Goal: Task Accomplishment & Management: Manage account settings

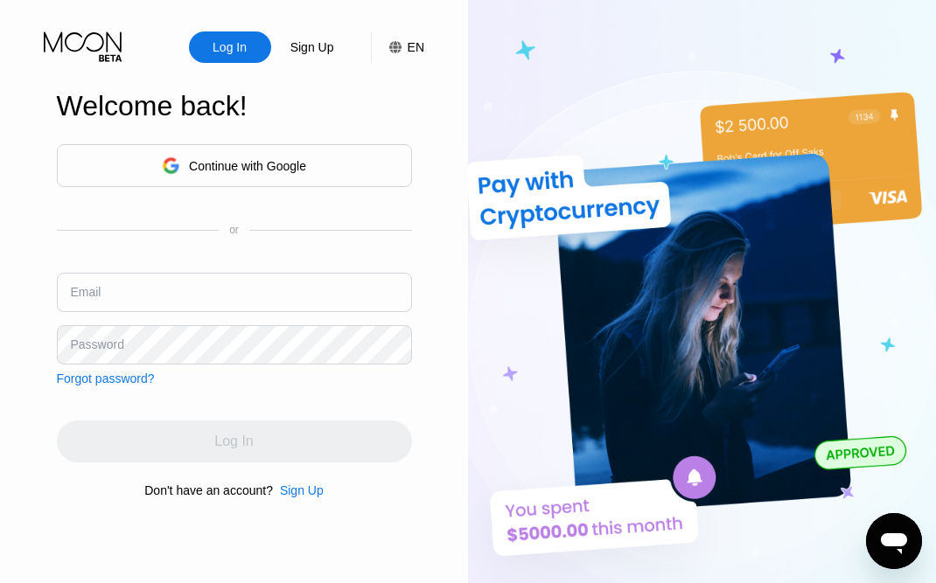
click at [266, 293] on input "text" at bounding box center [234, 292] width 355 height 39
type input "[EMAIL_ADDRESS][DOMAIN_NAME]"
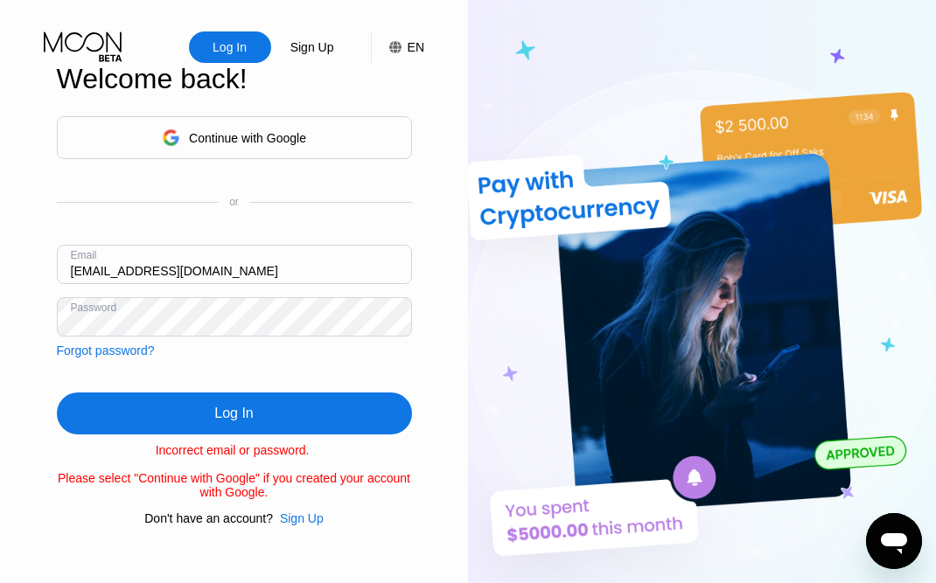
click at [283, 416] on div "Log In" at bounding box center [234, 414] width 355 height 42
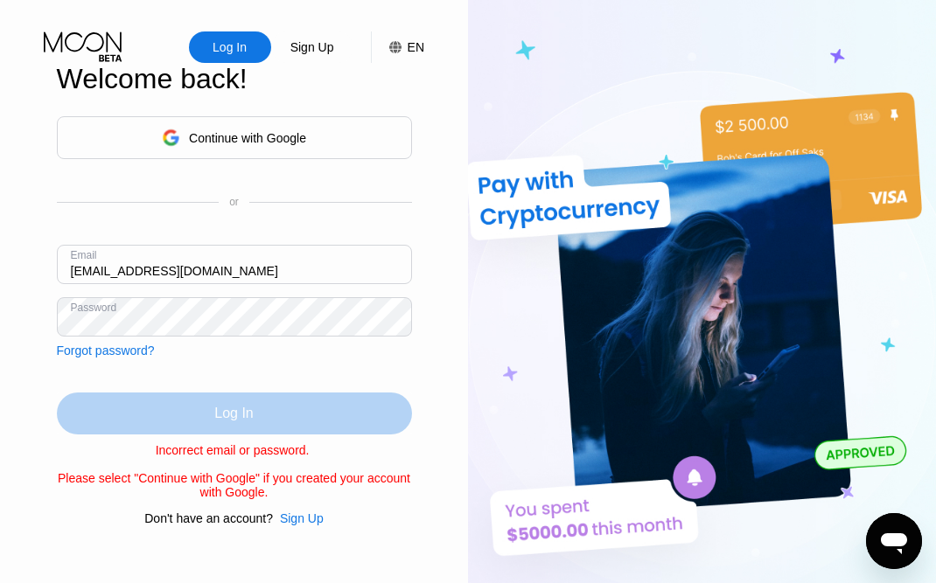
click at [283, 416] on div "Log In" at bounding box center [234, 414] width 355 height 42
click at [215, 408] on div "Log In" at bounding box center [233, 413] width 38 height 17
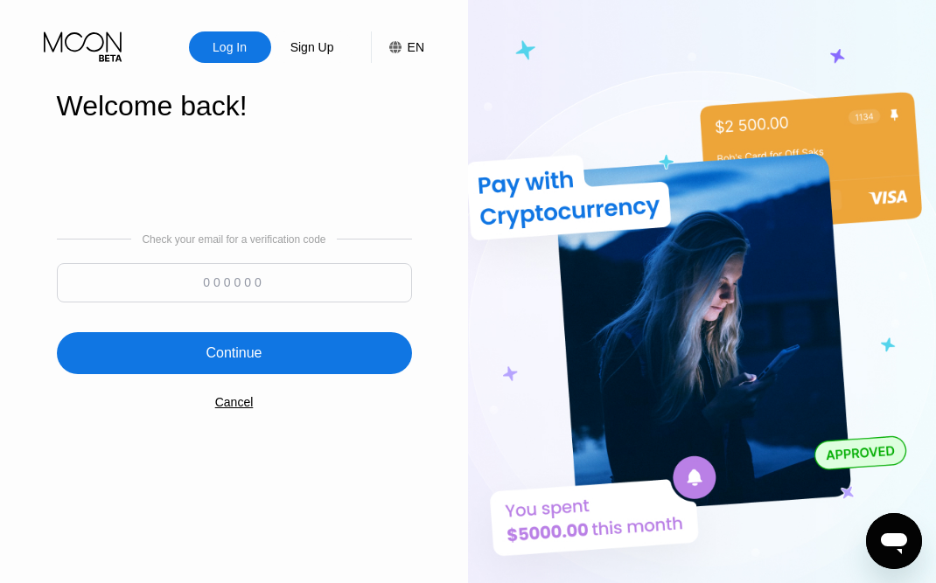
click at [196, 280] on input at bounding box center [234, 282] width 355 height 39
paste input "254740"
type input "254740"
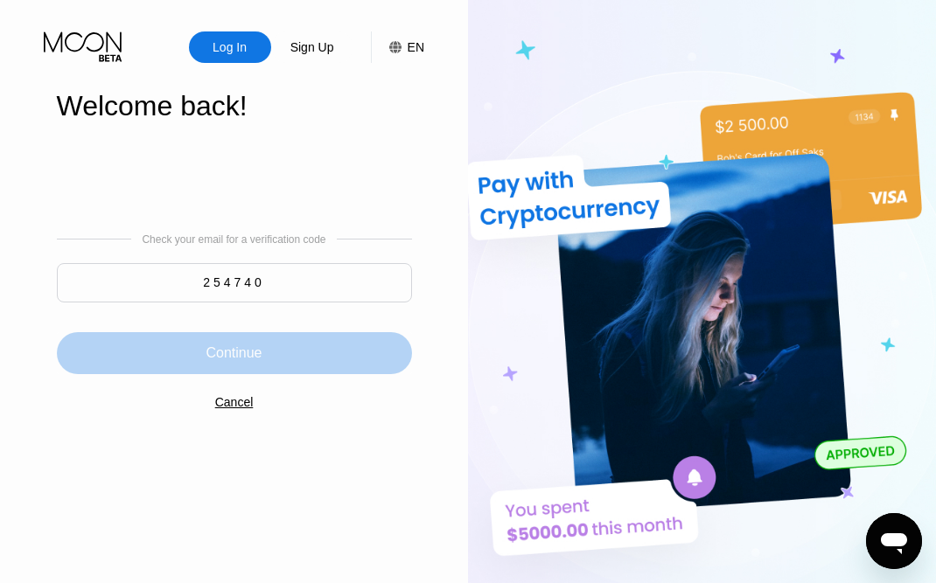
click at [250, 352] on div "Continue" at bounding box center [233, 353] width 56 height 17
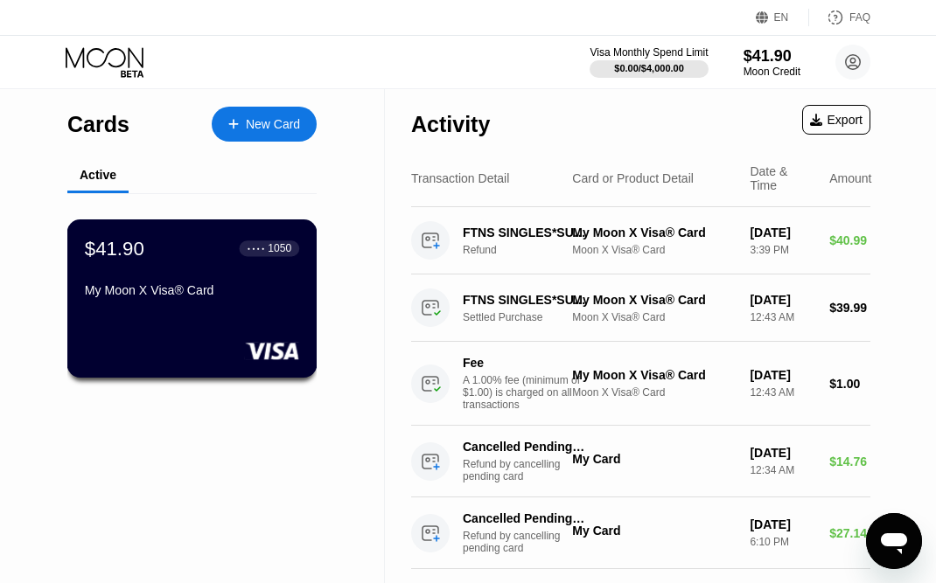
click at [127, 263] on div "$41.90 ● ● ● ● 1050 My Moon X Visa® Card" at bounding box center [192, 270] width 214 height 67
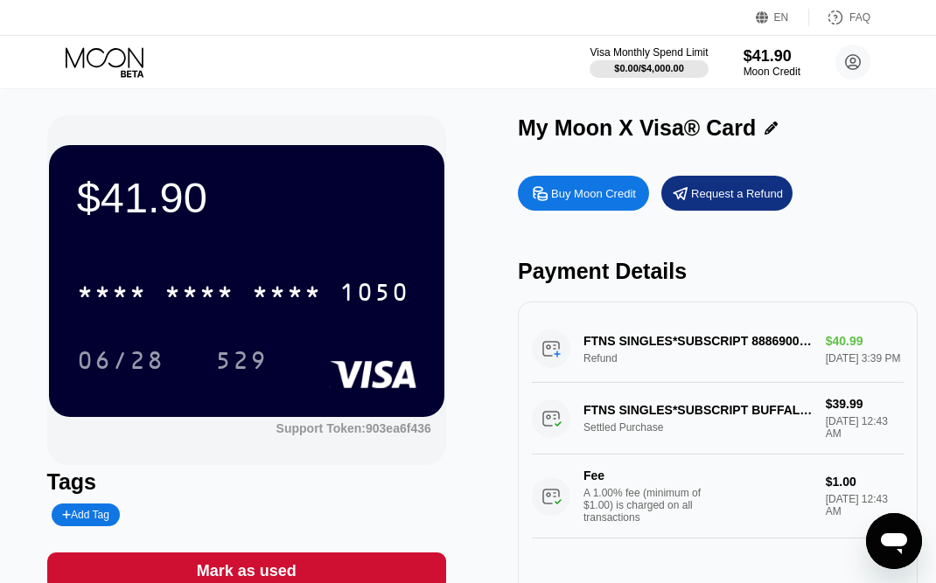
click at [539, 30] on div "EN Language English Save FAQ" at bounding box center [468, 18] width 936 height 36
